Goal: Information Seeking & Learning: Learn about a topic

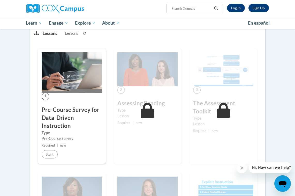
scroll to position [71, 0]
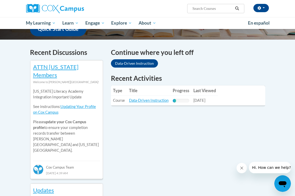
scroll to position [146, 0]
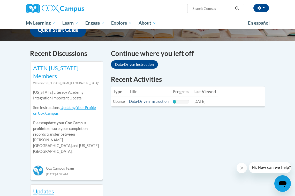
click at [134, 101] on link "Data-Driven Instruction" at bounding box center [149, 101] width 40 height 4
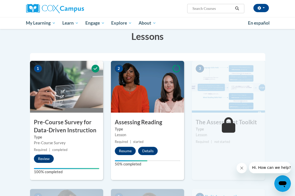
scroll to position [83, 0]
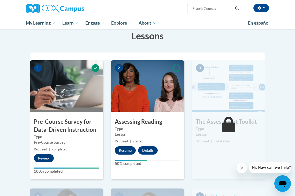
click at [128, 150] on button "Resume" at bounding box center [125, 150] width 21 height 8
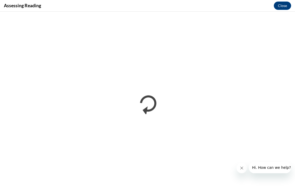
scroll to position [0, 0]
